Goal: Communication & Community: Answer question/provide support

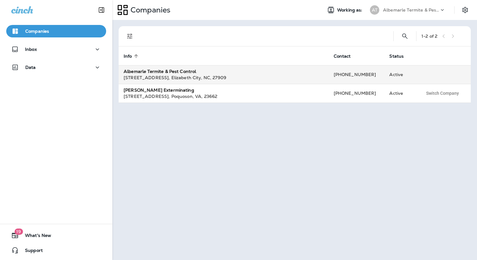
click at [135, 76] on div "[STREET_ADDRESS] , [GEOGRAPHIC_DATA] , [GEOGRAPHIC_DATA] , 27909" at bounding box center [224, 78] width 200 height 6
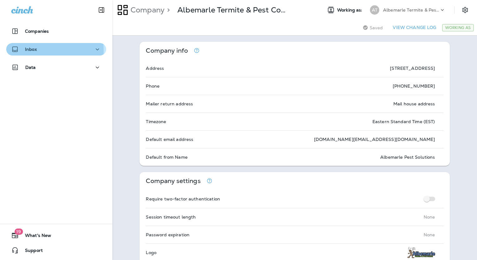
click at [37, 50] on div "Inbox" at bounding box center [56, 50] width 90 height 8
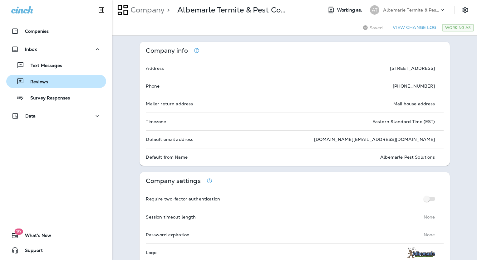
click at [41, 82] on p "Reviews" at bounding box center [36, 82] width 24 height 6
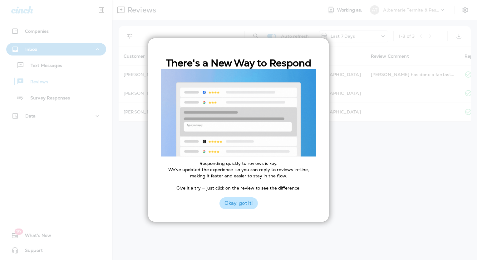
click at [240, 207] on button "Okay, got it!" at bounding box center [238, 204] width 38 height 12
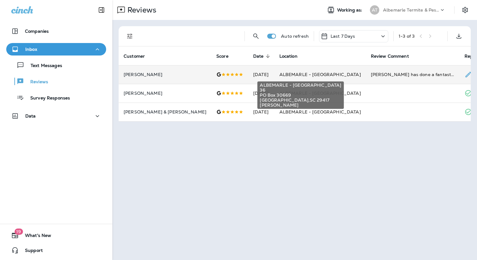
click at [296, 77] on span "ALBEMARLE - [GEOGRAPHIC_DATA]" at bounding box center [319, 75] width 81 height 6
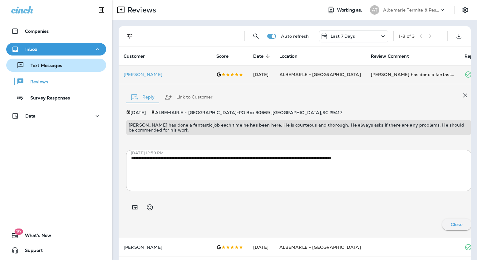
click at [48, 67] on p "Text Messages" at bounding box center [43, 66] width 38 height 6
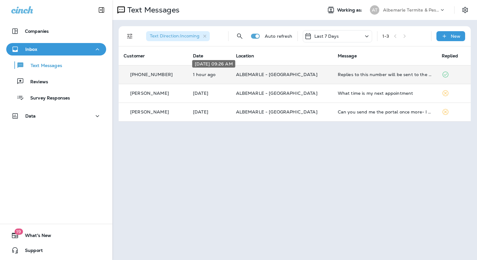
click at [209, 76] on p "1 hour ago" at bounding box center [209, 74] width 33 height 5
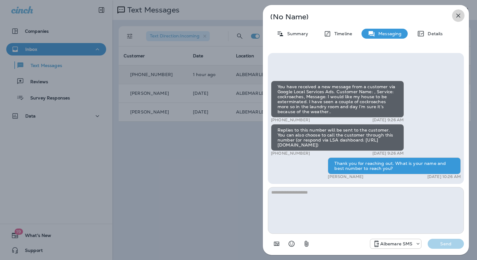
click at [454, 16] on button "button" at bounding box center [458, 15] width 12 height 12
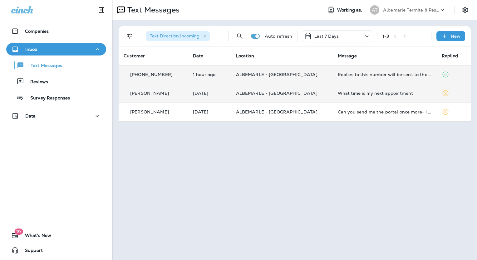
click at [161, 94] on div "[PERSON_NAME]" at bounding box center [153, 93] width 59 height 7
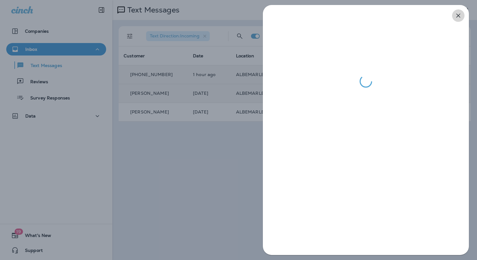
click at [458, 15] on icon "button" at bounding box center [458, 15] width 7 height 7
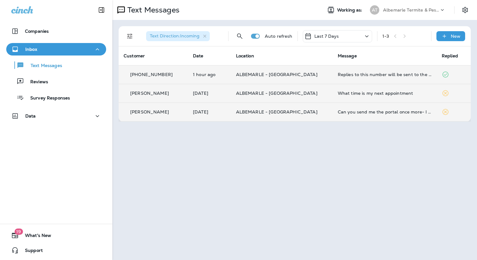
click at [149, 112] on p "[PERSON_NAME]" at bounding box center [149, 112] width 39 height 5
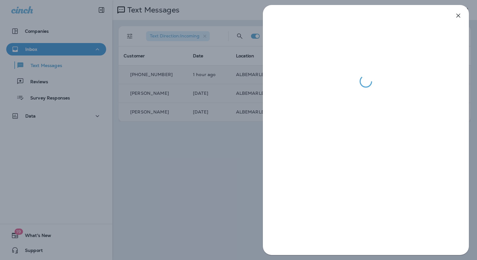
click at [461, 14] on icon "button" at bounding box center [458, 15] width 7 height 7
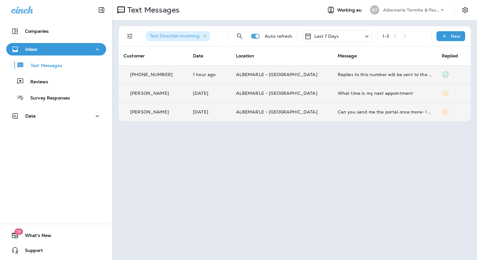
click at [157, 76] on p "[PHONE_NUMBER]" at bounding box center [151, 74] width 42 height 5
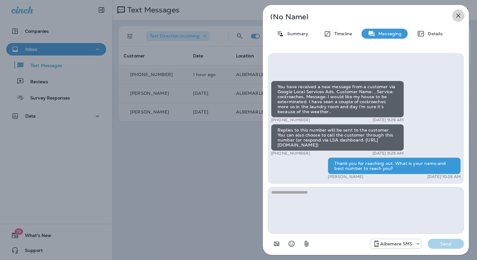
click at [461, 17] on icon "button" at bounding box center [458, 15] width 7 height 7
